Goal: Task Accomplishment & Management: Manage account settings

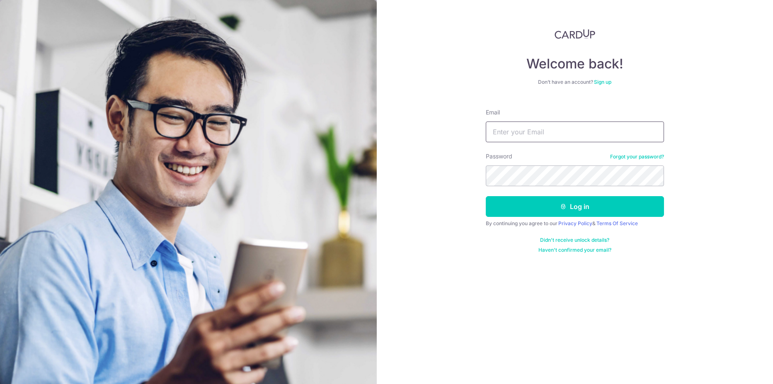
drag, startPoint x: 0, startPoint y: 0, endPoint x: 534, endPoint y: 126, distance: 548.4
click at [534, 126] on input "Email" at bounding box center [575, 131] width 178 height 21
type input "[EMAIL_ADDRESS][DOMAIN_NAME]"
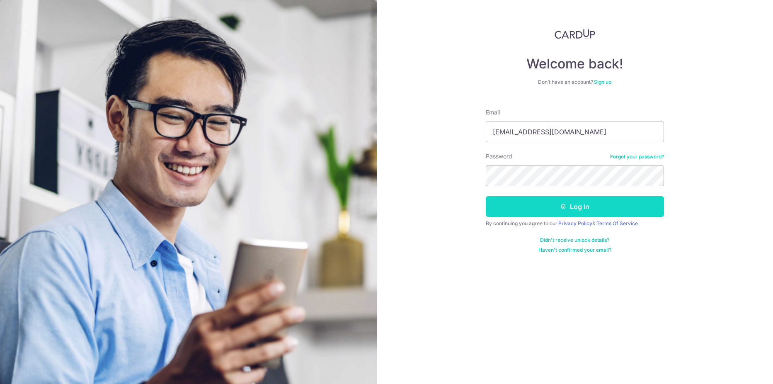
click at [536, 208] on button "Log in" at bounding box center [575, 206] width 178 height 21
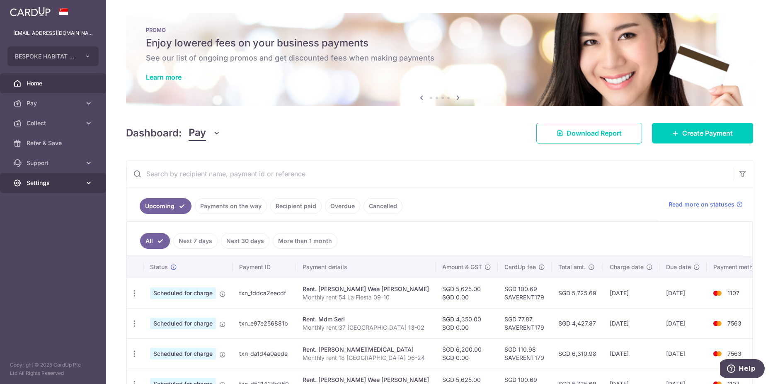
click at [55, 183] on span "Settings" at bounding box center [54, 183] width 55 height 8
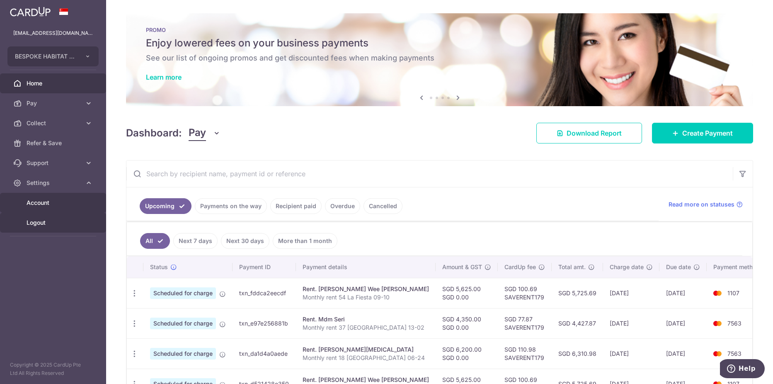
drag, startPoint x: 47, startPoint y: 217, endPoint x: 42, endPoint y: 206, distance: 11.9
click at [47, 218] on link "Logout" at bounding box center [53, 223] width 106 height 20
